Goal: Information Seeking & Learning: Learn about a topic

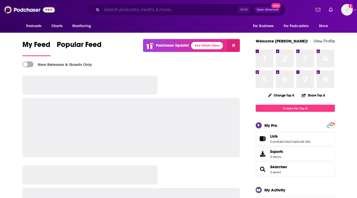
click at [112, 7] on input "Search podcasts, credits, & more..." at bounding box center [169, 10] width 136 height 8
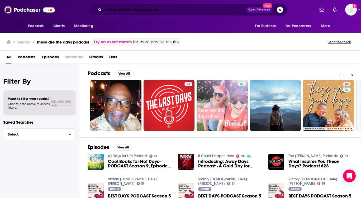
click at [170, 14] on input "these are the days podcast" at bounding box center [175, 10] width 142 height 8
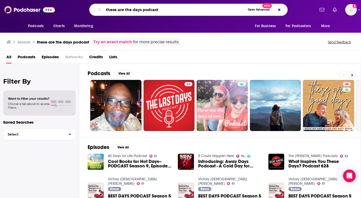
drag, startPoint x: 169, startPoint y: 8, endPoint x: 89, endPoint y: 5, distance: 80.7
click at [89, 5] on div "these are the days podcast Open Advanced New" at bounding box center [188, 10] width 253 height 12
paste input "These Are the Days Podcast r"
type input "These Are the Days Podcast Roloffs"
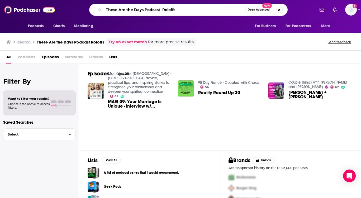
click at [184, 11] on input "These Are the Days Podcast Roloffs" at bounding box center [175, 10] width 142 height 8
click at [155, 9] on input "These Are the Days Podcast Roloffs" at bounding box center [175, 10] width 142 height 8
drag, startPoint x: 191, startPoint y: 9, endPoint x: 87, endPoint y: 9, distance: 103.6
click at [87, 9] on div "These Are the Days Podcast Roloffs Open Advanced New" at bounding box center [188, 10] width 253 height 12
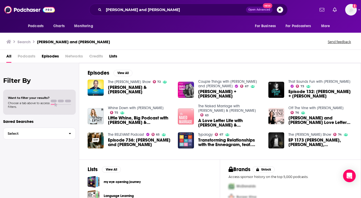
click at [28, 55] on span "Podcasts" at bounding box center [27, 57] width 18 height 11
click at [161, 9] on input "[PERSON_NAME] and [PERSON_NAME]" at bounding box center [175, 10] width 142 height 8
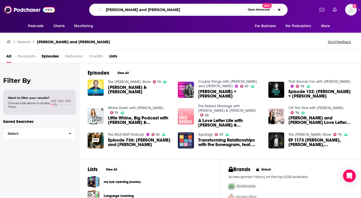
click at [104, 9] on input "[PERSON_NAME] and [PERSON_NAME]" at bounding box center [175, 10] width 142 height 8
type input "these are the days [PERSON_NAME] and [PERSON_NAME]"
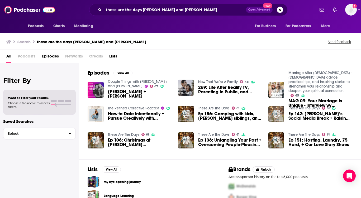
click at [277, 114] on img "Ep 142: Audrey’s Social Media Break + Raising Rebels Or Rule Followers" at bounding box center [276, 114] width 16 height 16
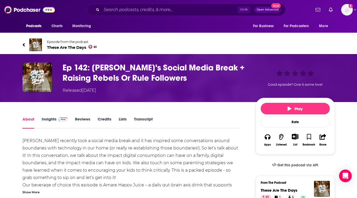
click at [25, 120] on link "About" at bounding box center [28, 123] width 12 height 12
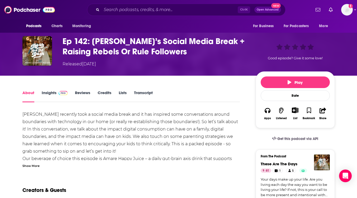
scroll to position [53, 0]
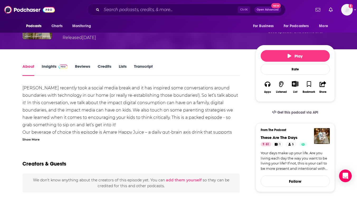
click at [33, 139] on div "Show More" at bounding box center [30, 139] width 17 height 5
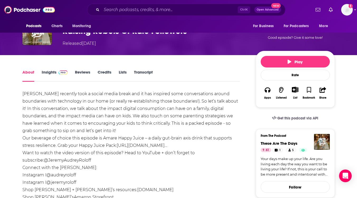
scroll to position [0, 0]
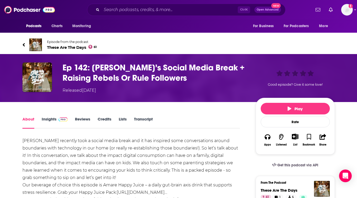
click at [47, 119] on link "Insights" at bounding box center [55, 123] width 26 height 12
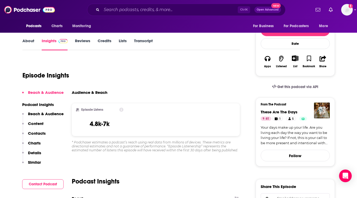
scroll to position [79, 0]
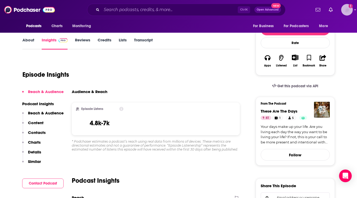
click at [346, 11] on img "Logged in as Andrea1206" at bounding box center [347, 10] width 12 height 12
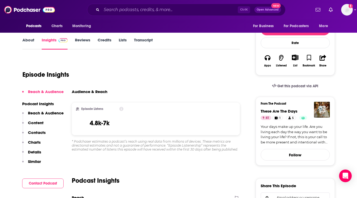
scroll to position [0, 0]
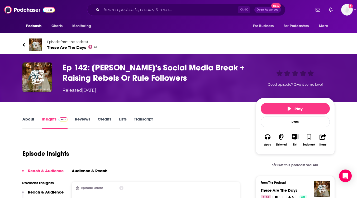
click at [72, 45] on span "These Are The Days 61" at bounding box center [72, 47] width 50 height 5
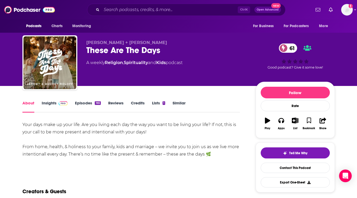
click at [85, 103] on link "Episodes 165" at bounding box center [88, 106] width 26 height 12
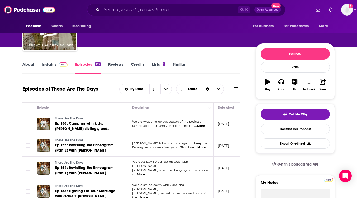
scroll to position [53, 0]
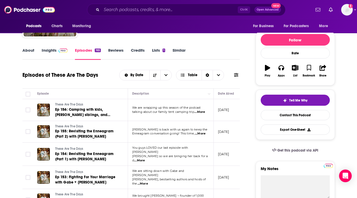
click at [205, 113] on span "...More" at bounding box center [199, 112] width 11 height 4
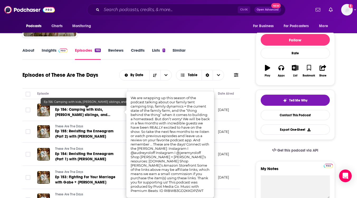
click at [71, 115] on span "Ep 156: Camping with kids, [PERSON_NAME] siblings, and [PERSON_NAME] Farms" at bounding box center [82, 114] width 55 height 15
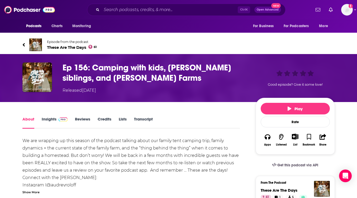
click at [51, 117] on link "Insights" at bounding box center [55, 123] width 26 height 12
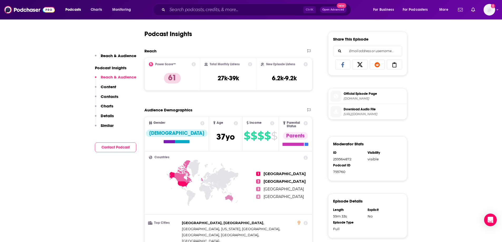
scroll to position [215, 0]
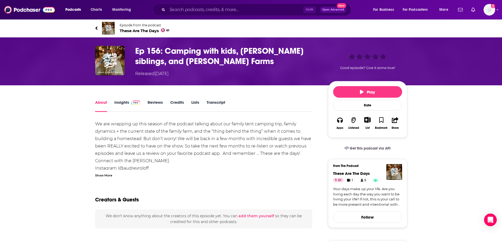
click at [122, 104] on link "Insights" at bounding box center [127, 106] width 26 height 12
click at [130, 25] on span "Episode from the podcast" at bounding box center [145, 25] width 50 height 4
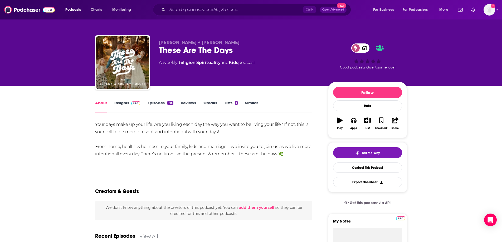
click at [162, 101] on link "Episodes 165" at bounding box center [161, 106] width 26 height 12
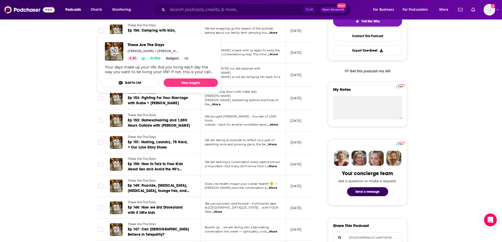
scroll to position [158, 0]
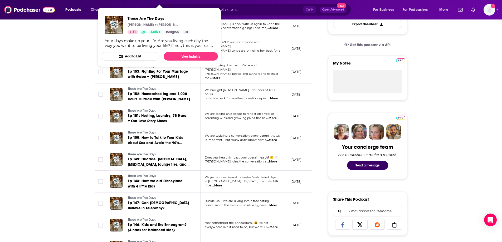
click at [275, 138] on span "...More" at bounding box center [272, 140] width 11 height 4
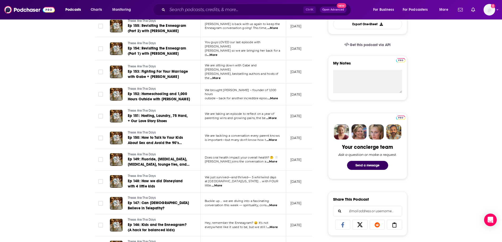
click at [302, 136] on p "[DATE]" at bounding box center [296, 138] width 11 height 4
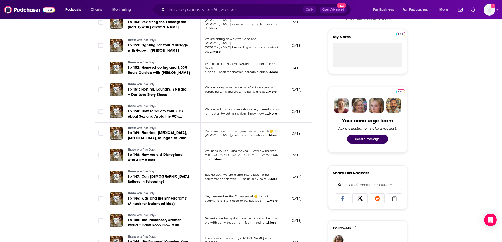
scroll to position [211, 0]
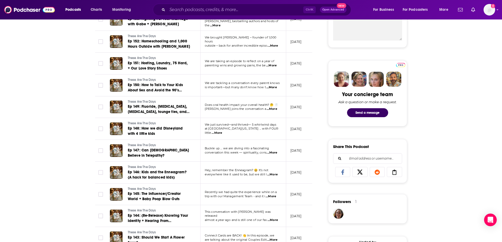
click at [273, 151] on span "...More" at bounding box center [272, 153] width 11 height 4
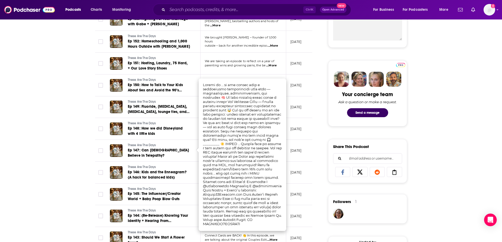
click at [306, 153] on td "[DATE]" at bounding box center [303, 151] width 34 height 22
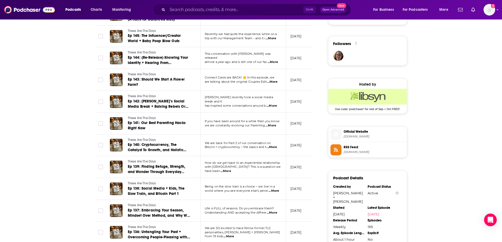
scroll to position [395, 0]
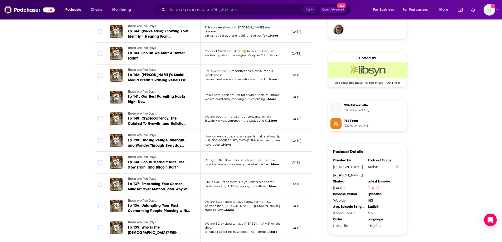
click at [233, 198] on span "personalities, [PERSON_NAME] + [PERSON_NAME] from 19 Kids" at bounding box center [243, 208] width 76 height 8
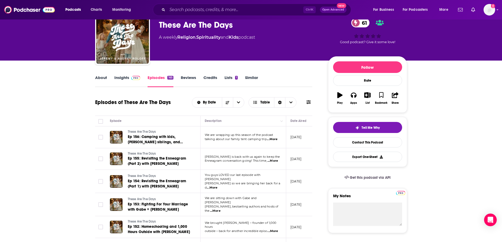
scroll to position [0, 0]
